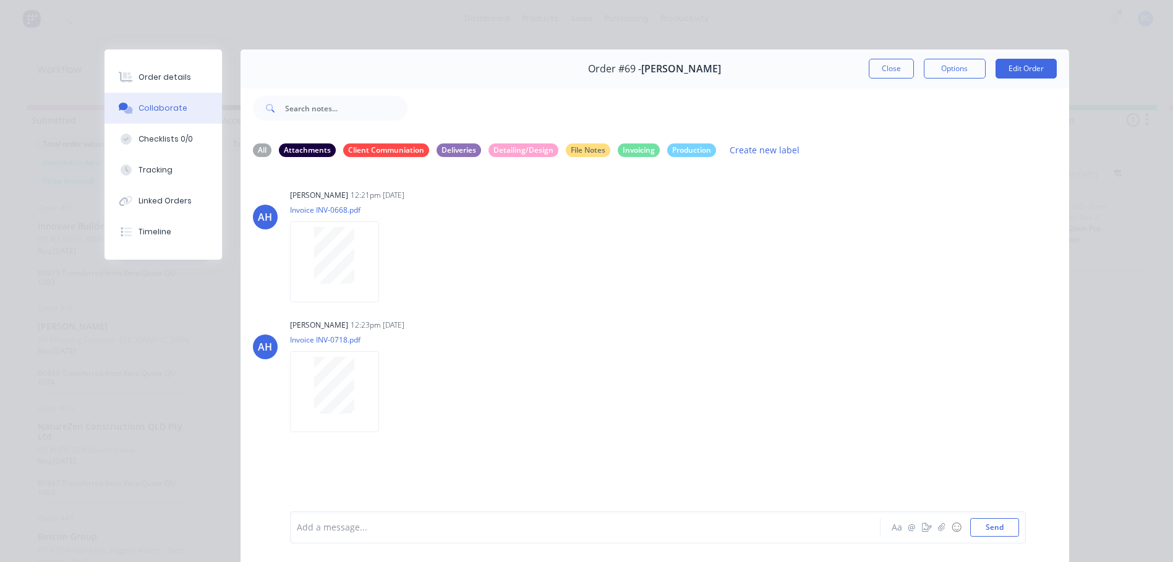
scroll to position [7, 0]
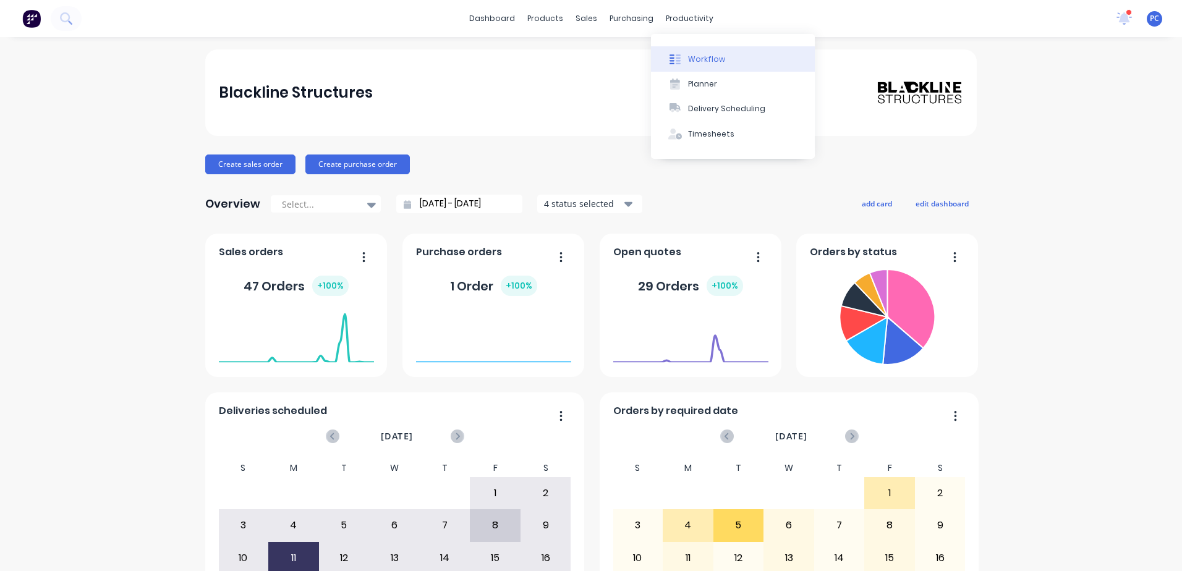
click at [688, 56] on div "Workflow" at bounding box center [706, 59] width 37 height 11
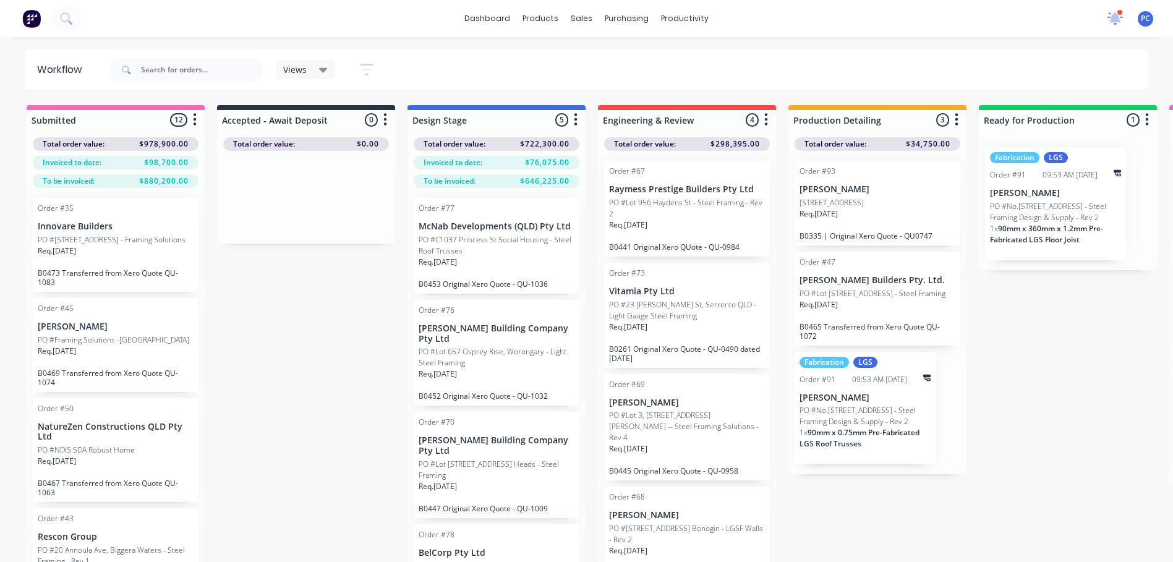
click at [1114, 20] on icon at bounding box center [1115, 17] width 11 height 11
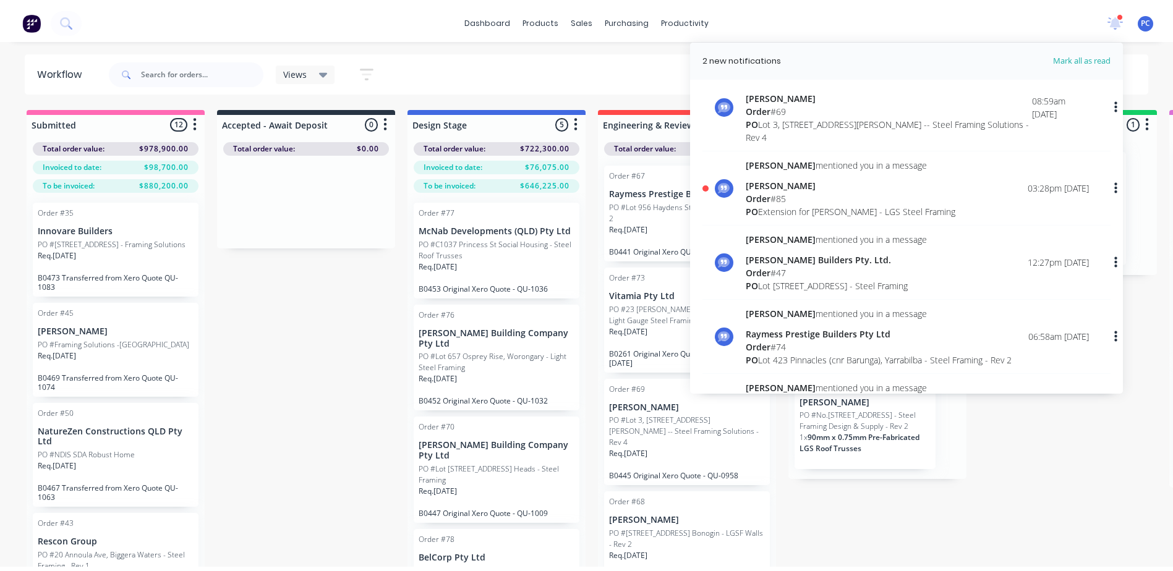
scroll to position [98, 0]
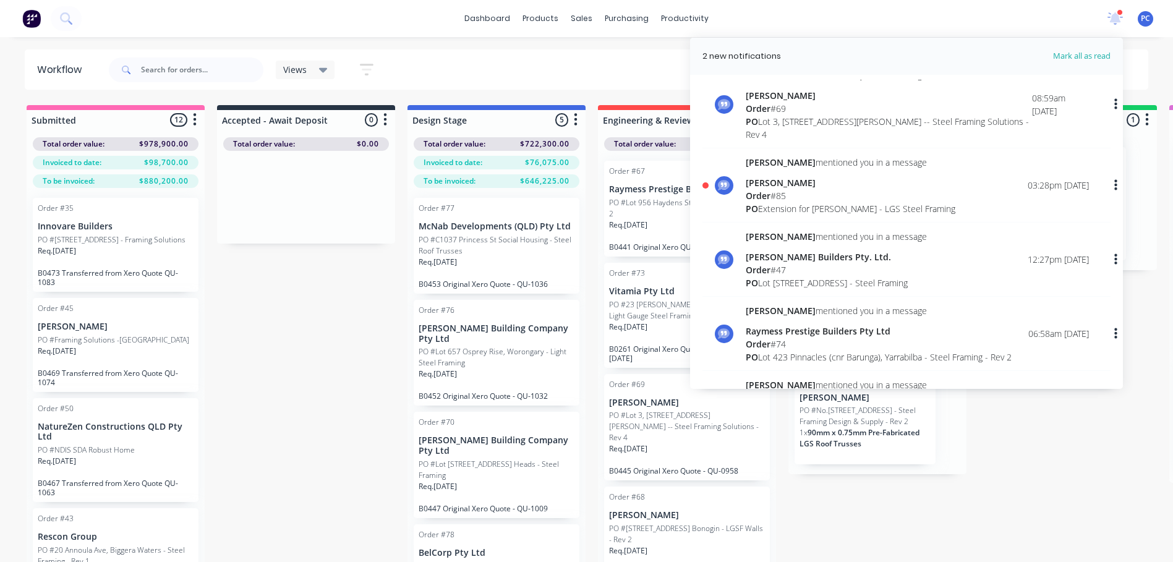
click at [821, 207] on div "PO Extension for Cam Graham - LGS Steel Framing" at bounding box center [851, 208] width 210 height 13
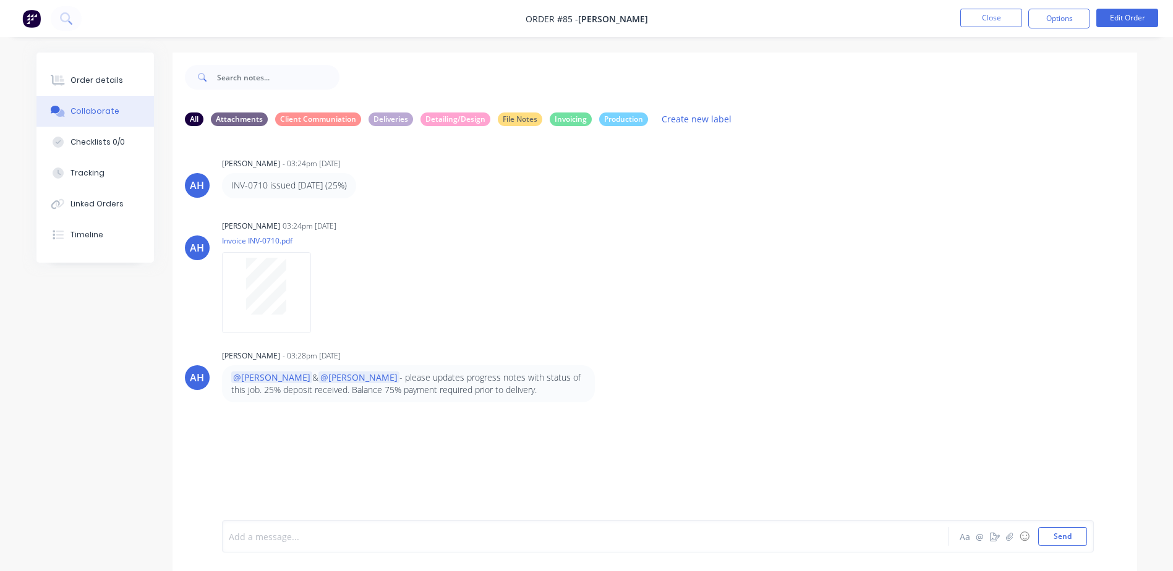
click at [273, 539] on div at bounding box center [550, 537] width 643 height 13
click at [499, 536] on span "The job is ready for delivery. The client didnt actually give us the full go ah…" at bounding box center [543, 533] width 628 height 25
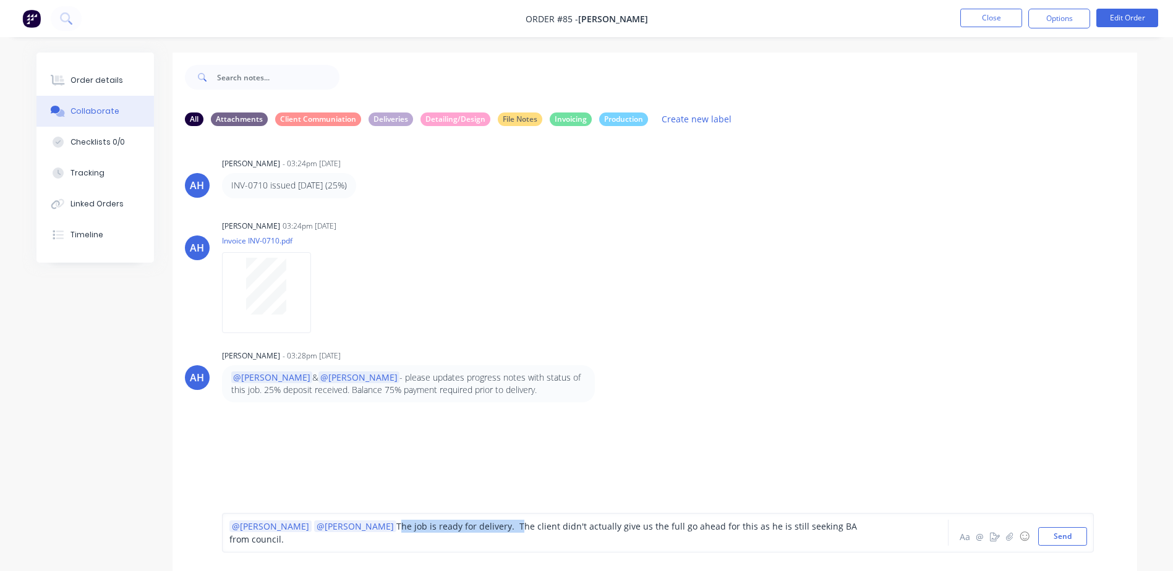
drag, startPoint x: 438, startPoint y: 537, endPoint x: 320, endPoint y: 537, distance: 118.1
click at [320, 537] on span "The job is ready for delivery. The client didn't actually give us the full go a…" at bounding box center [544, 533] width 630 height 25
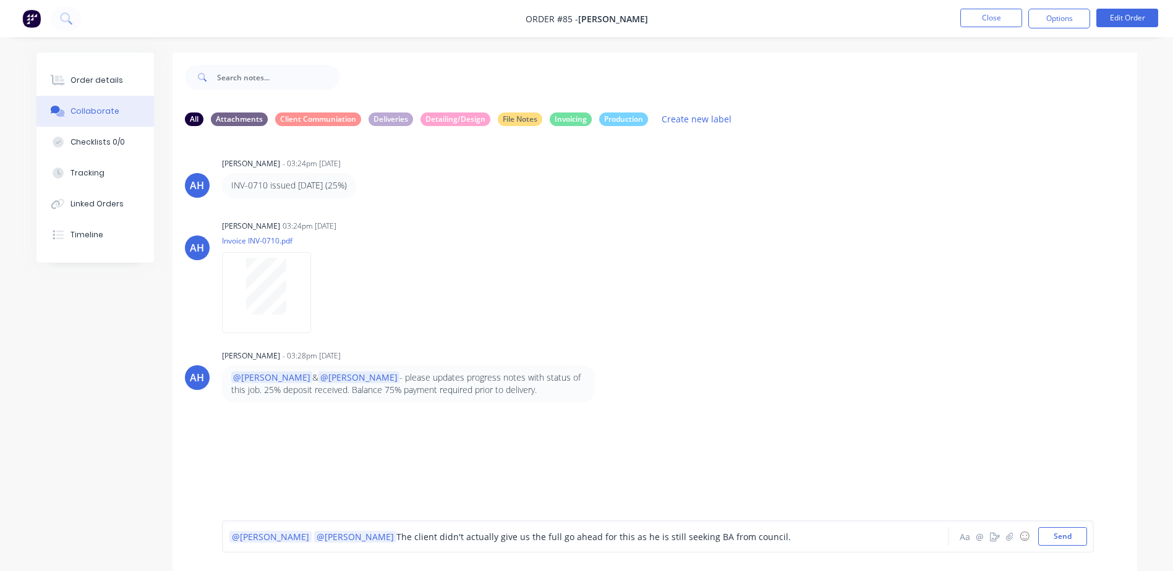
click at [780, 537] on div "@Andrew @Michael The client didn't actually give us the full go ahead for this …" at bounding box center [550, 537] width 643 height 13
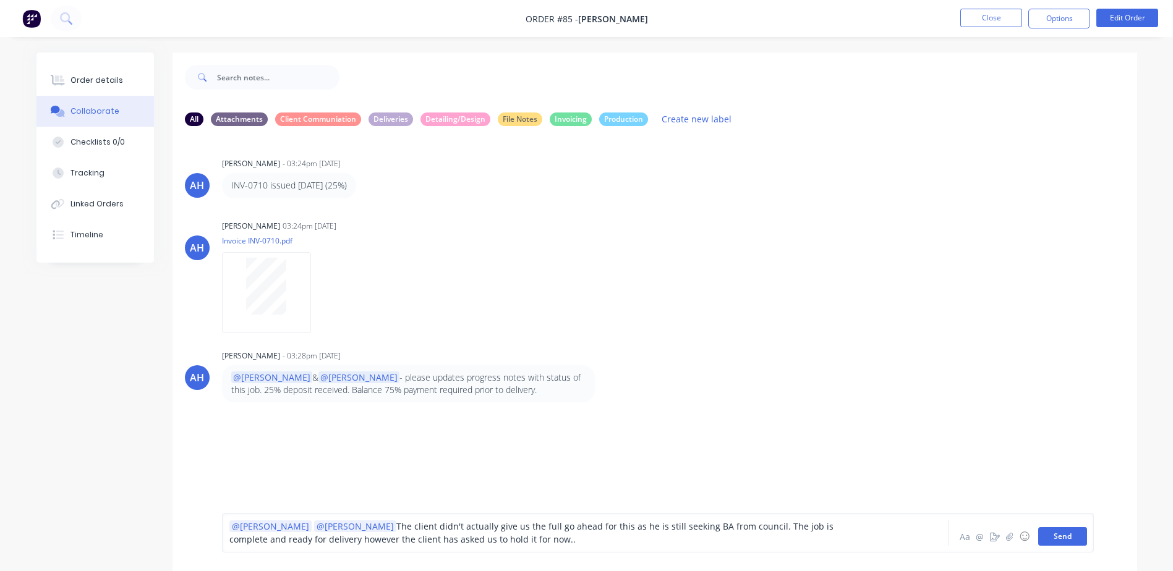
click at [1069, 533] on button "Send" at bounding box center [1062, 536] width 49 height 19
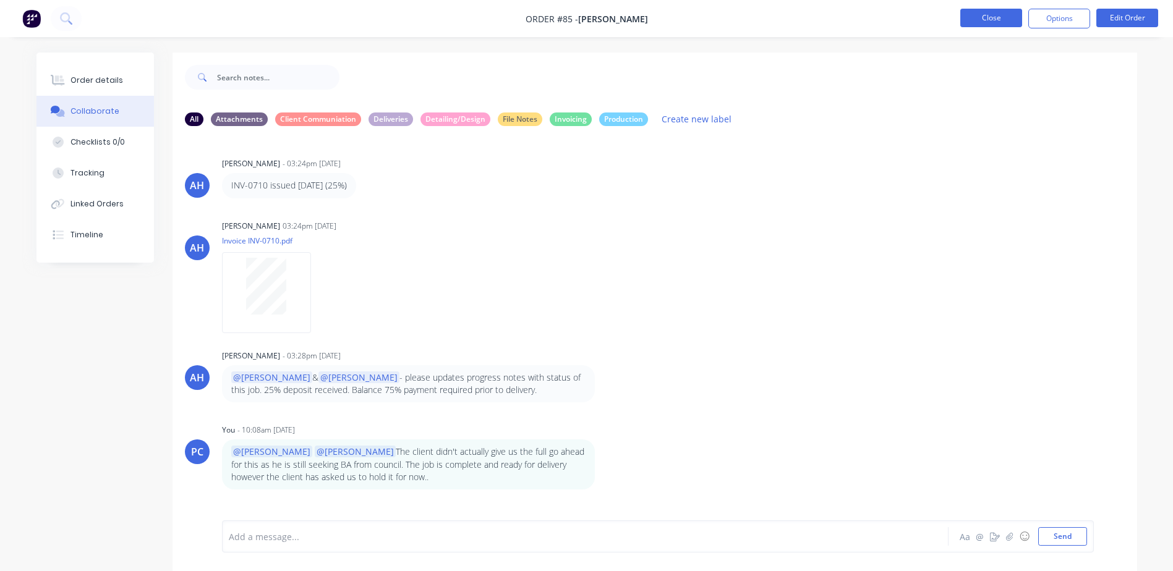
click at [992, 19] on button "Close" at bounding box center [991, 18] width 62 height 19
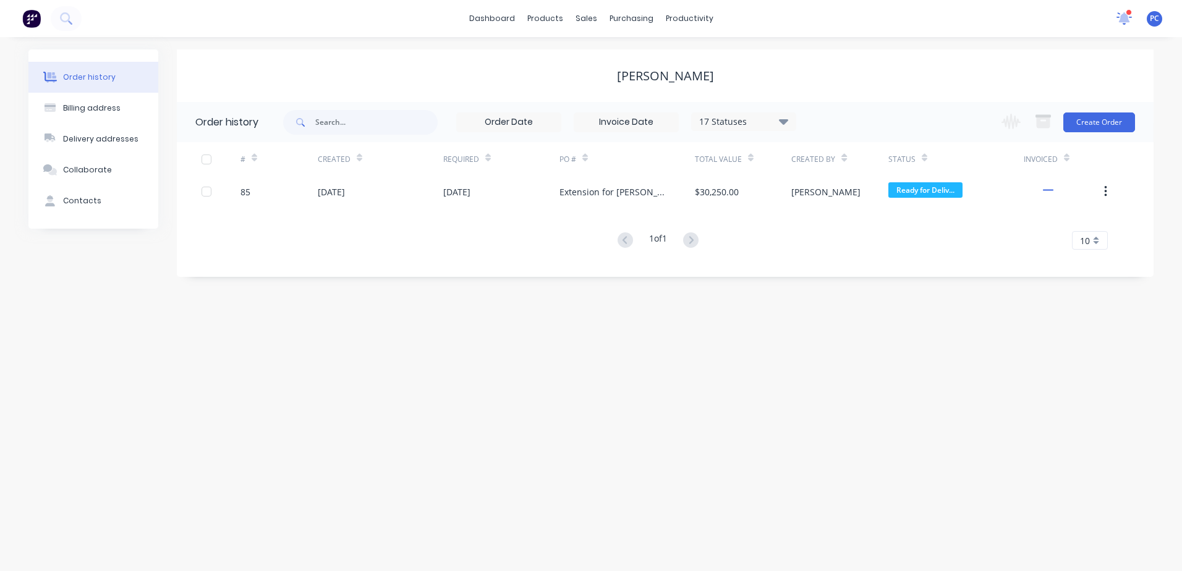
click at [1127, 17] on icon at bounding box center [1124, 17] width 11 height 10
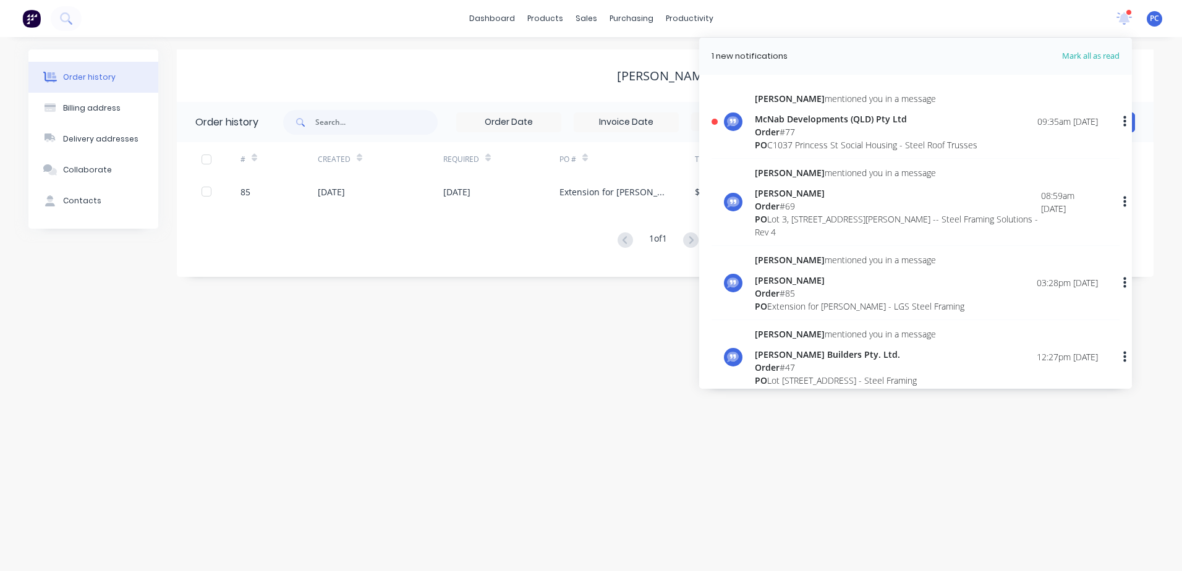
click at [846, 133] on div "Order # 77" at bounding box center [866, 132] width 223 height 13
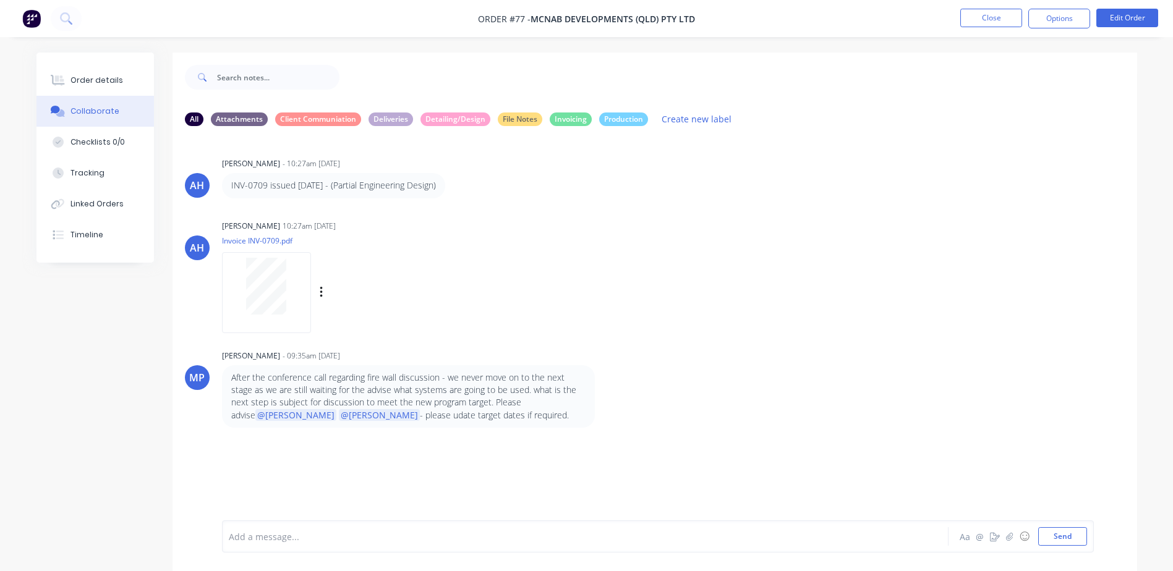
scroll to position [19, 0]
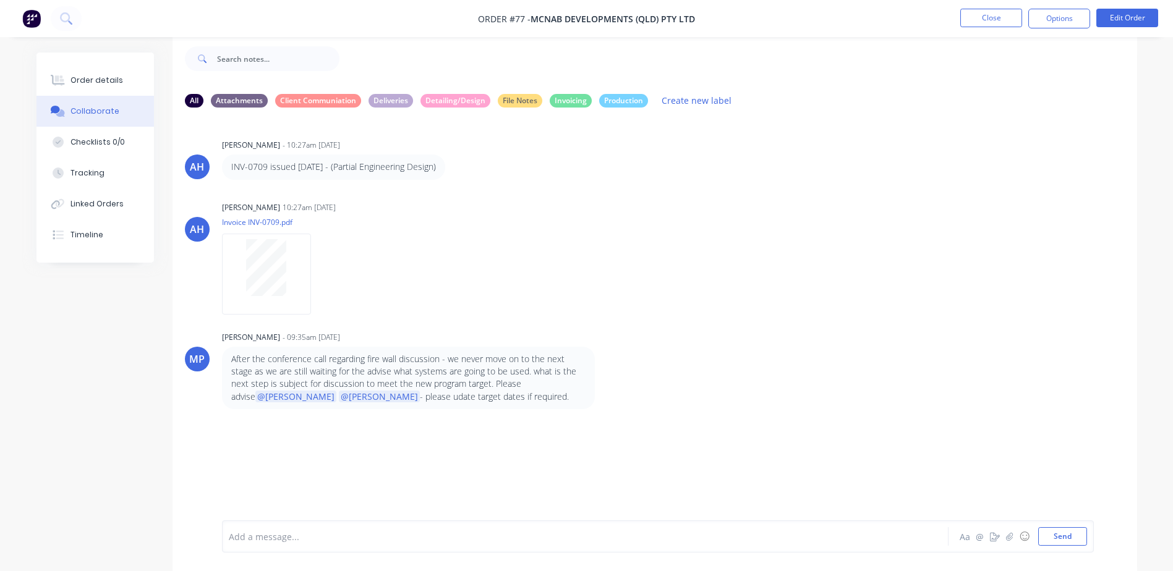
click at [295, 541] on div at bounding box center [550, 537] width 643 height 13
click at [1063, 532] on button "Send" at bounding box center [1062, 536] width 49 height 19
